Goal: Information Seeking & Learning: Learn about a topic

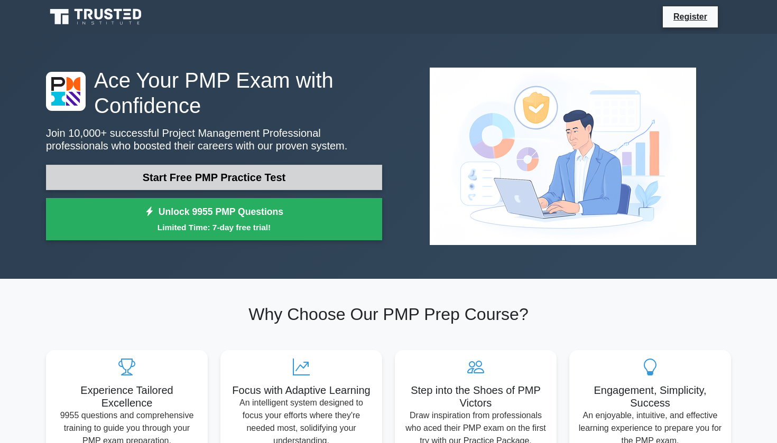
click at [279, 171] on link "Start Free PMP Practice Test" at bounding box center [214, 177] width 336 height 25
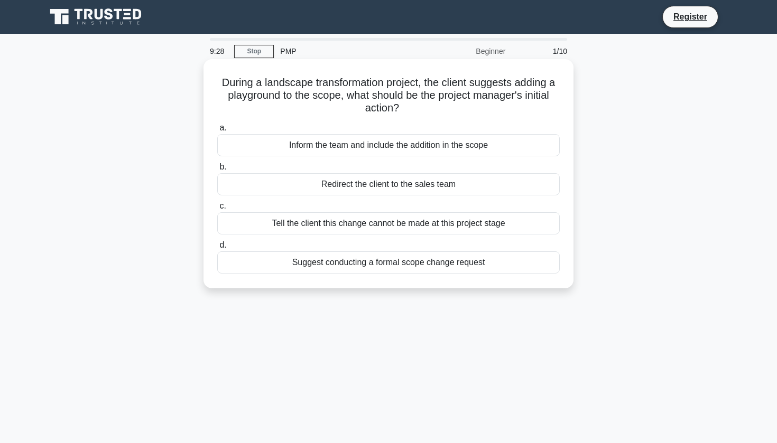
click at [312, 265] on div "Suggest conducting a formal scope change request" at bounding box center [388, 262] width 342 height 22
click at [217, 249] on input "d. Suggest conducting a formal scope change request" at bounding box center [217, 245] width 0 height 7
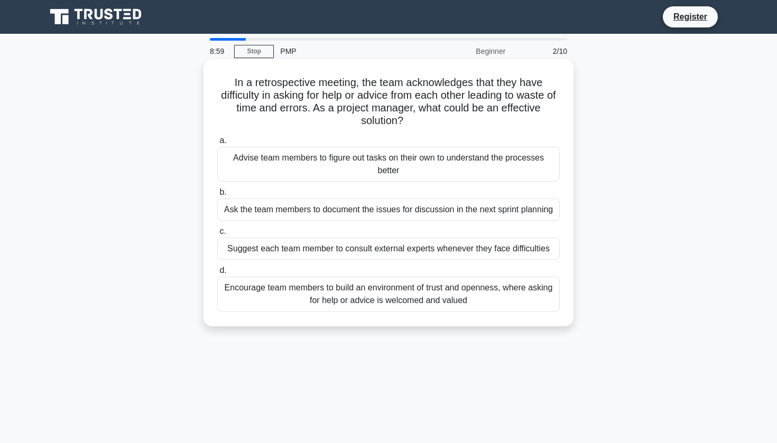
click at [333, 302] on div "Encourage team members to build an environment of trust and openness, where ask…" at bounding box center [388, 294] width 342 height 35
click at [217, 274] on input "d. Encourage team members to build an environment of trust and openness, where …" at bounding box center [217, 270] width 0 height 7
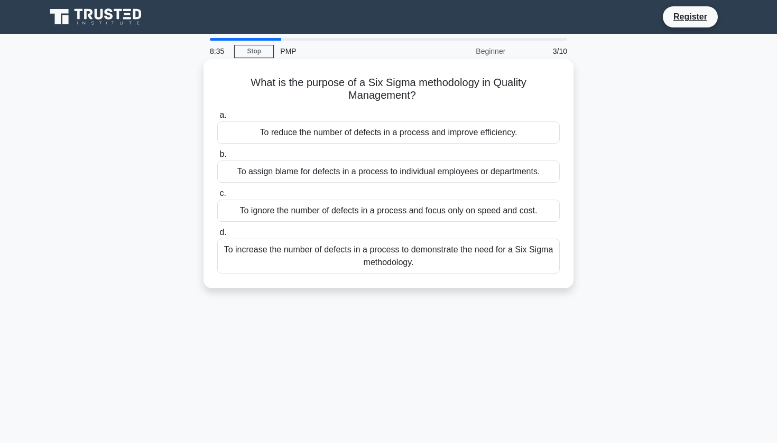
click at [458, 132] on div "To reduce the number of defects in a process and improve efficiency." at bounding box center [388, 132] width 342 height 22
click at [217, 119] on input "a. To reduce the number of defects in a process and improve efficiency." at bounding box center [217, 115] width 0 height 7
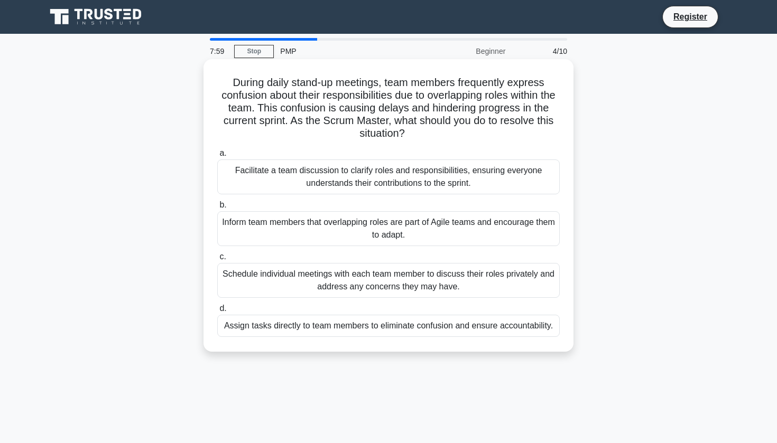
click at [453, 174] on div "Facilitate a team discussion to clarify roles and responsibilities, ensuring ev…" at bounding box center [388, 177] width 342 height 35
click at [217, 157] on input "a. Facilitate a team discussion to clarify roles and responsibilities, ensuring…" at bounding box center [217, 153] width 0 height 7
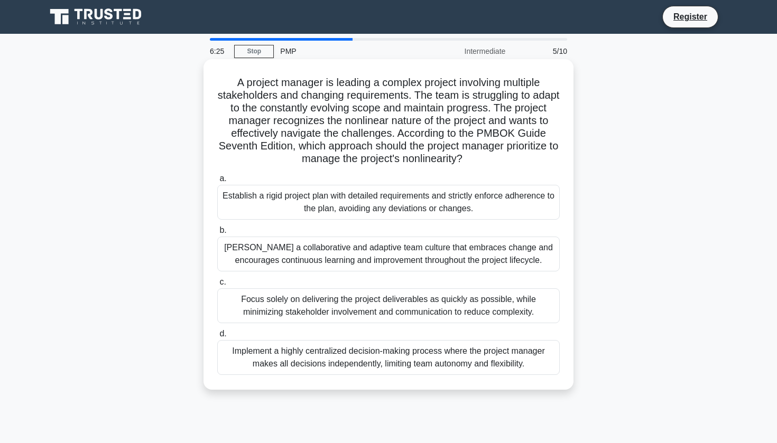
click at [398, 310] on div "Focus solely on delivering the project deliverables as quickly as possible, whi…" at bounding box center [388, 305] width 342 height 35
click at [217, 286] on input "c. Focus solely on delivering the project deliverables as quickly as possible, …" at bounding box center [217, 282] width 0 height 7
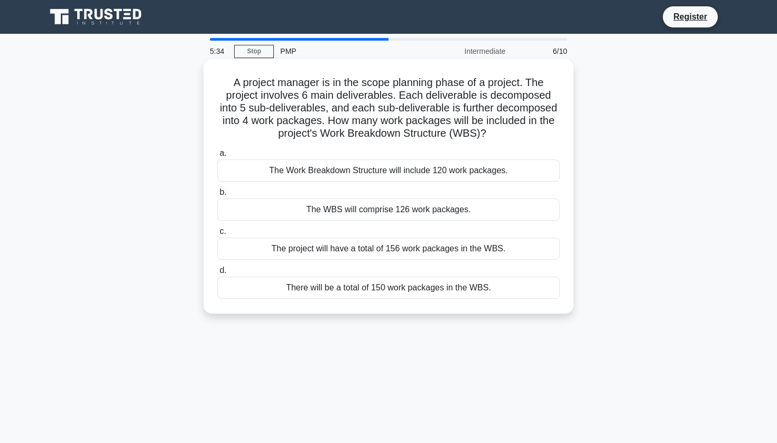
click at [424, 170] on div "The Work Breakdown Structure will include 120 work packages." at bounding box center [388, 171] width 342 height 22
click at [217, 157] on input "a. The Work Breakdown Structure will include 120 work packages." at bounding box center [217, 153] width 0 height 7
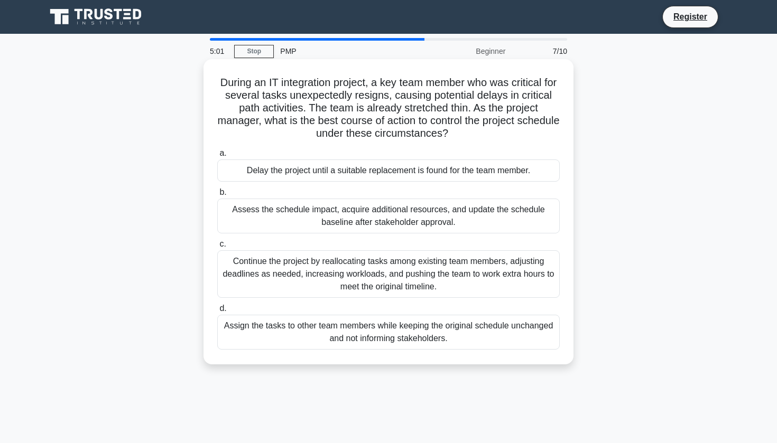
click at [409, 223] on div "Assess the schedule impact, acquire additional resources, and update the schedu…" at bounding box center [388, 216] width 342 height 35
click at [217, 196] on input "b. Assess the schedule impact, acquire additional resources, and update the sch…" at bounding box center [217, 192] width 0 height 7
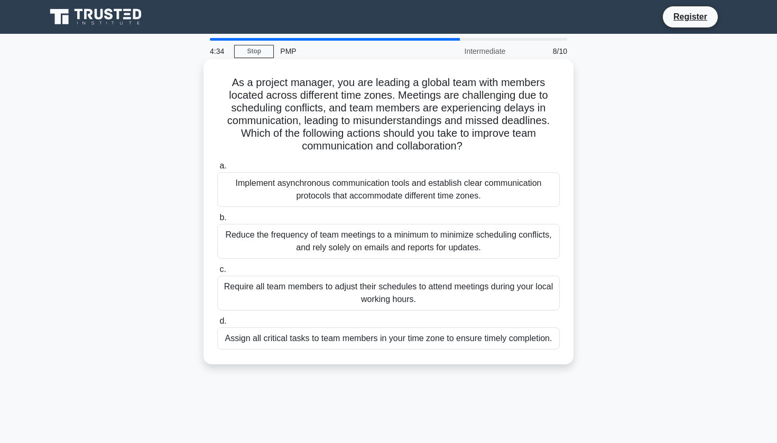
click at [423, 193] on div "Implement asynchronous communication tools and establish clear communication pr…" at bounding box center [388, 189] width 342 height 35
click at [217, 170] on input "a. Implement asynchronous communication tools and establish clear communication…" at bounding box center [217, 166] width 0 height 7
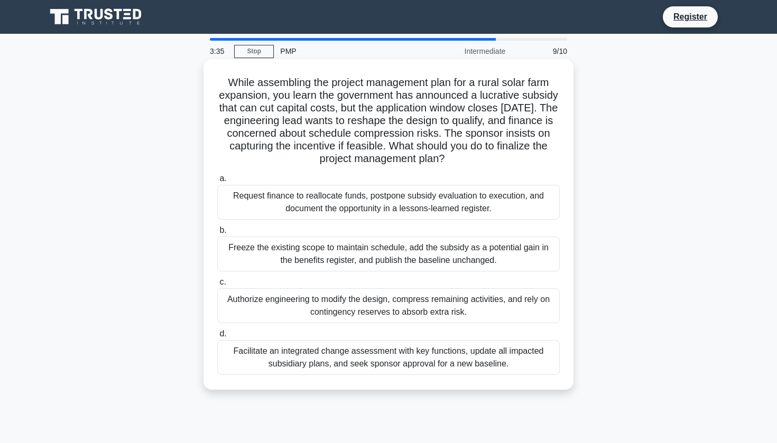
click at [387, 367] on div "Facilitate an integrated change assessment with key functions, update all impac…" at bounding box center [388, 357] width 342 height 35
click at [217, 338] on input "d. Facilitate an integrated change assessment with key functions, update all im…" at bounding box center [217, 334] width 0 height 7
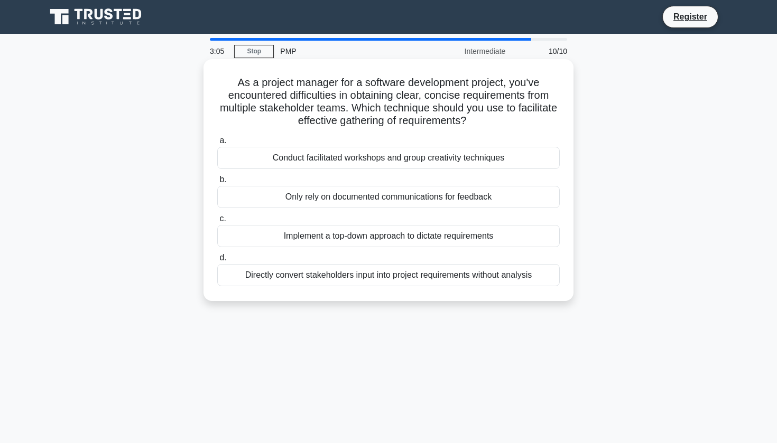
click at [395, 160] on div "Conduct facilitated workshops and group creativity techniques" at bounding box center [388, 158] width 342 height 22
click at [217, 144] on input "a. Conduct facilitated workshops and group creativity techniques" at bounding box center [217, 140] width 0 height 7
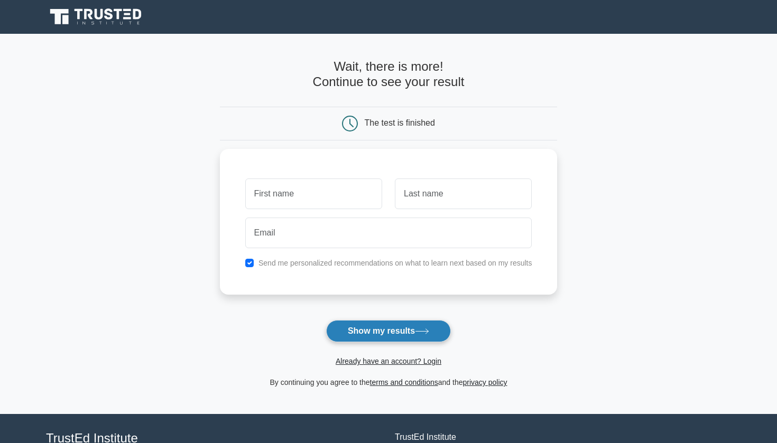
click at [386, 334] on button "Show my results" at bounding box center [388, 331] width 125 height 22
type input "s"
type input "k"
click at [370, 326] on button "Show my results" at bounding box center [388, 331] width 125 height 22
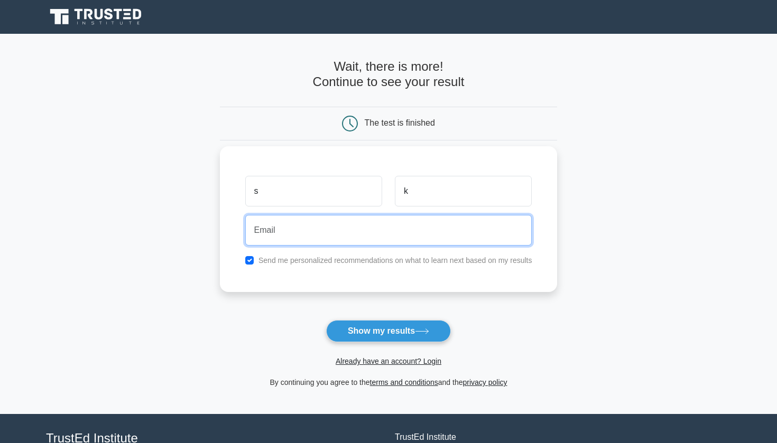
type input "sonia.kavs@gmail.com"
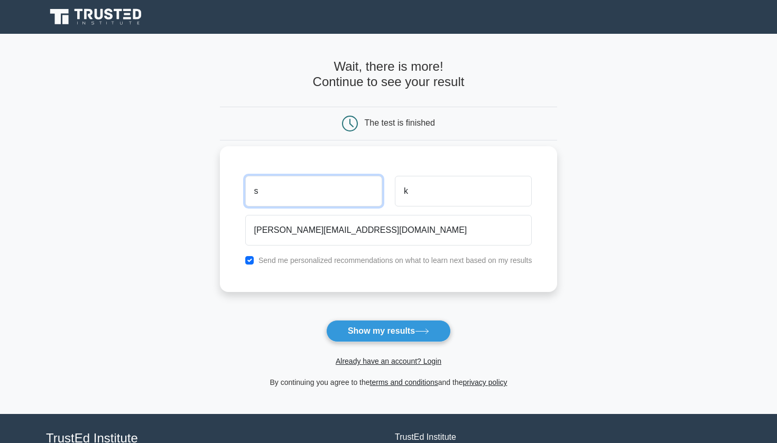
click at [335, 185] on input "s" at bounding box center [313, 191] width 137 height 31
type input "sonia"
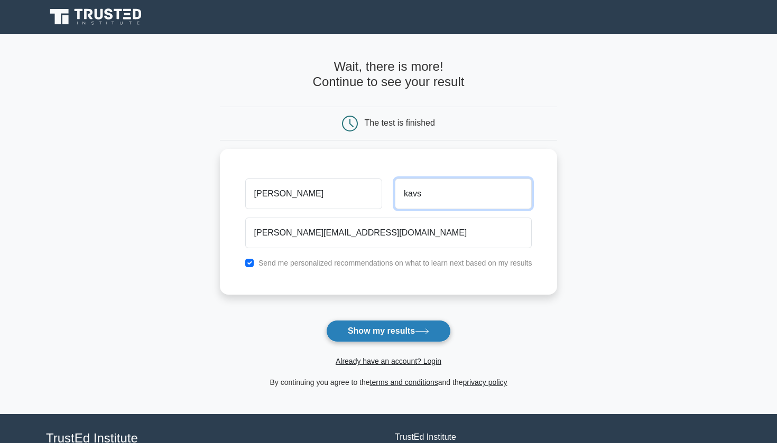
type input "kavs"
click at [368, 329] on button "Show my results" at bounding box center [388, 331] width 125 height 22
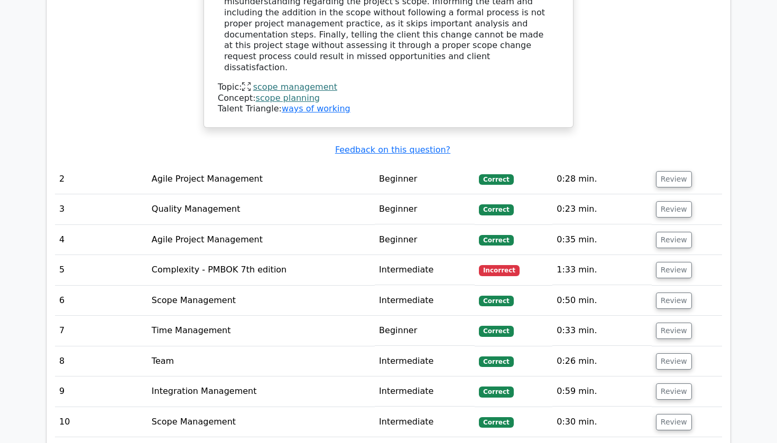
scroll to position [1262, 0]
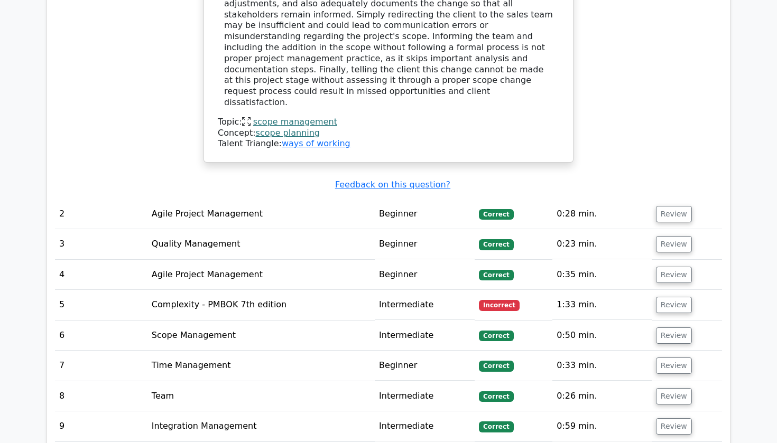
click at [250, 290] on td "Complexity - PMBOK 7th edition" at bounding box center [260, 305] width 227 height 30
click at [681, 297] on button "Review" at bounding box center [674, 305] width 36 height 16
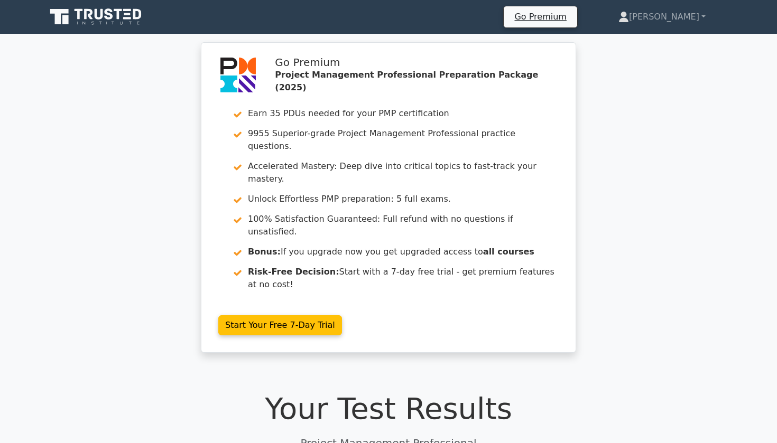
scroll to position [0, 0]
